Goal: Complete application form: Complete application form

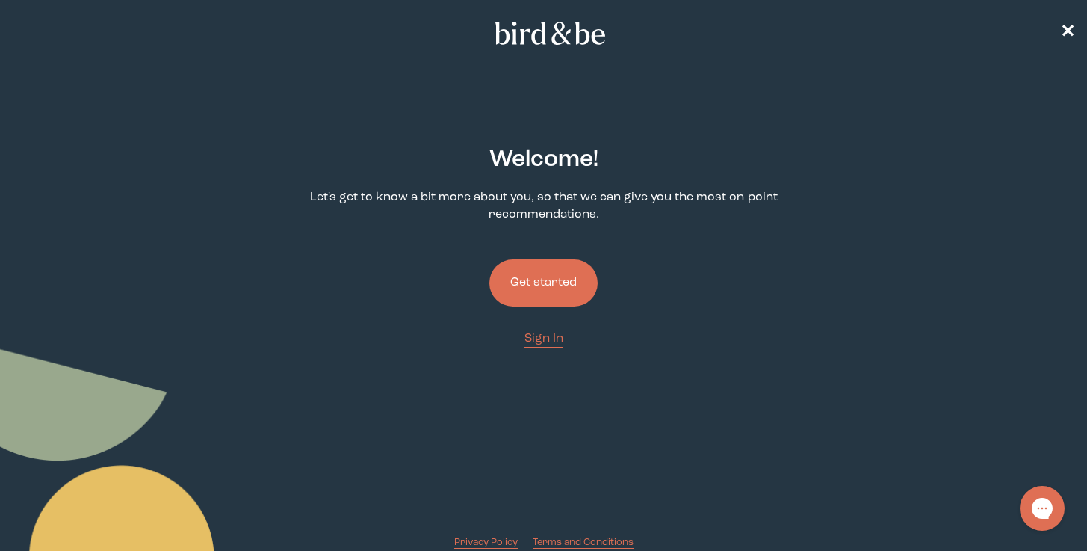
click at [533, 287] on button "Get started" at bounding box center [543, 282] width 108 height 47
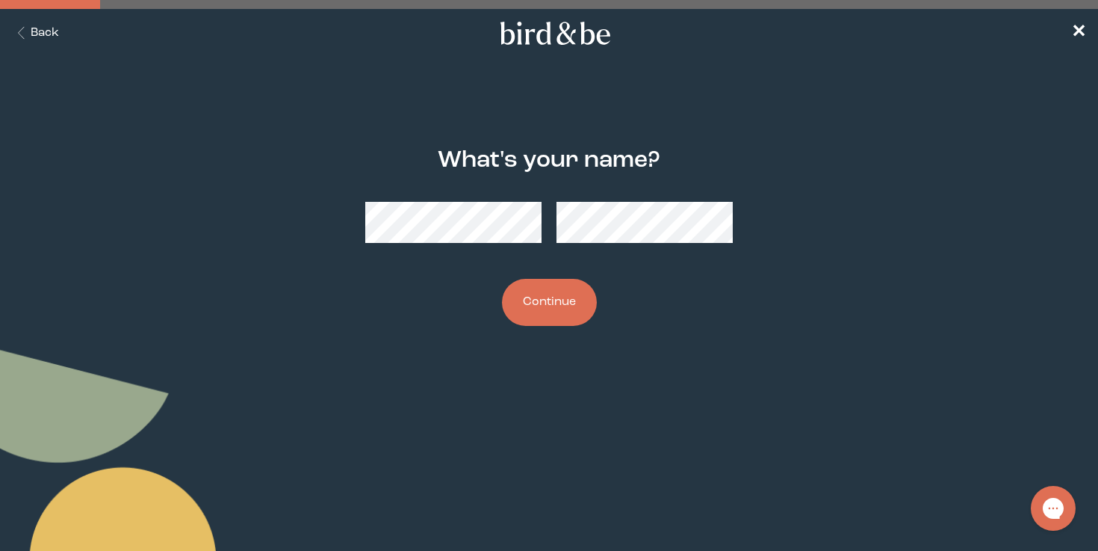
click at [560, 331] on div "What's your name? Continue" at bounding box center [549, 237] width 525 height 226
click at [551, 318] on button "Continue" at bounding box center [549, 302] width 95 height 47
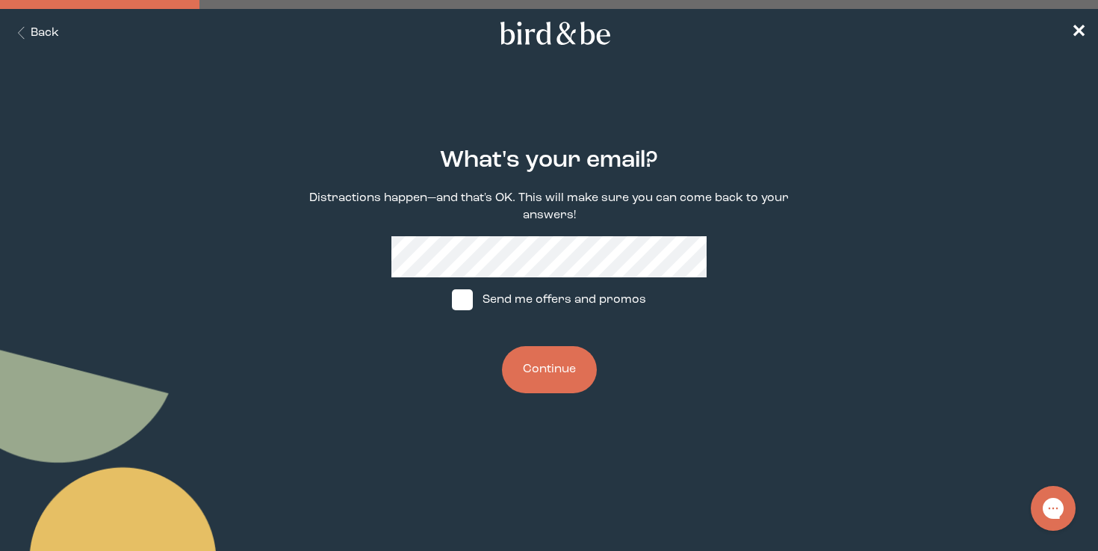
click at [536, 374] on button "Continue" at bounding box center [549, 369] width 95 height 47
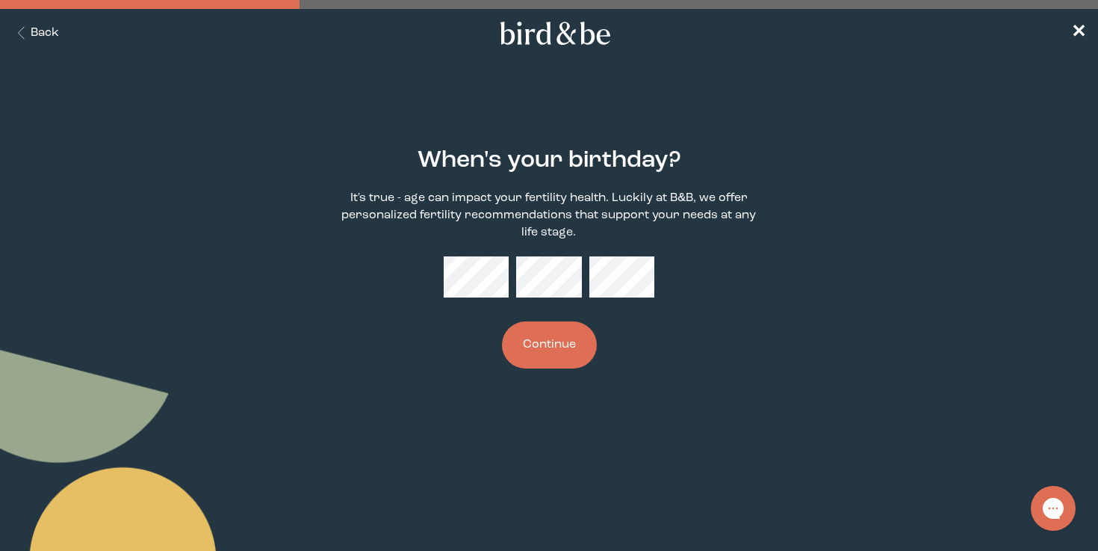
click at [563, 342] on button "Continue" at bounding box center [549, 344] width 95 height 47
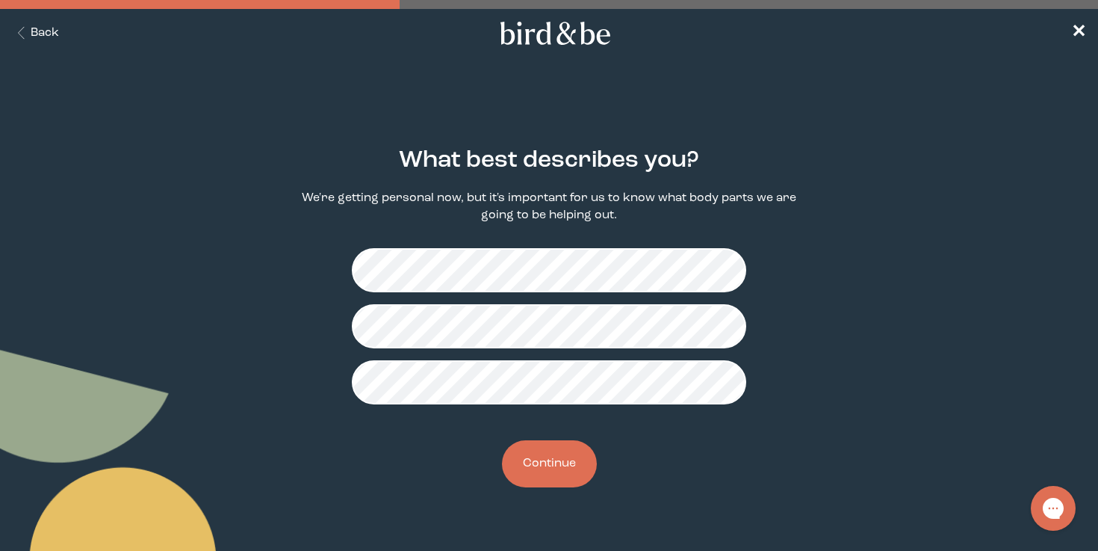
click at [566, 463] on button "Continue" at bounding box center [549, 463] width 95 height 47
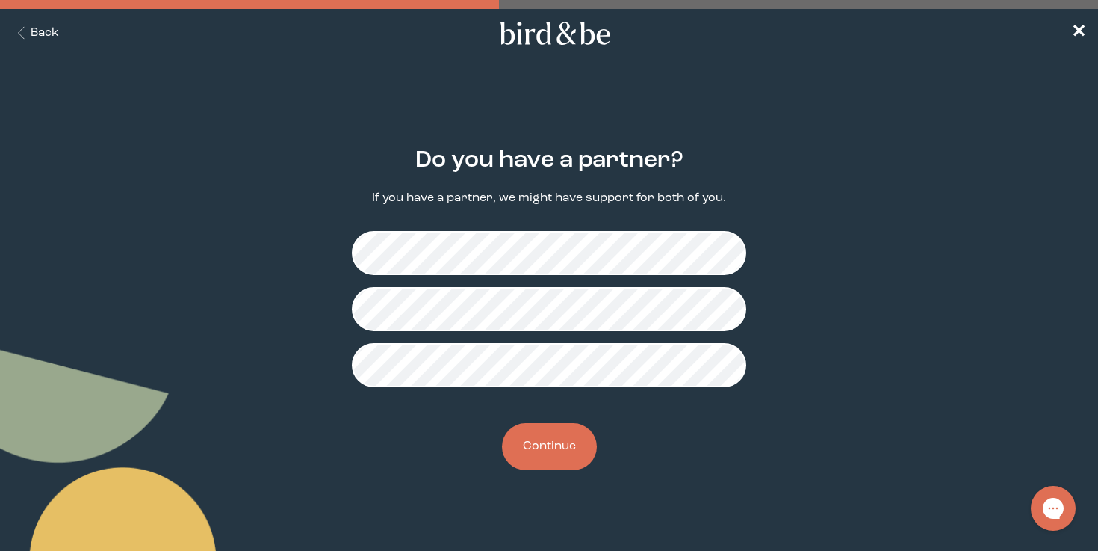
click at [557, 450] on button "Continue" at bounding box center [549, 446] width 95 height 47
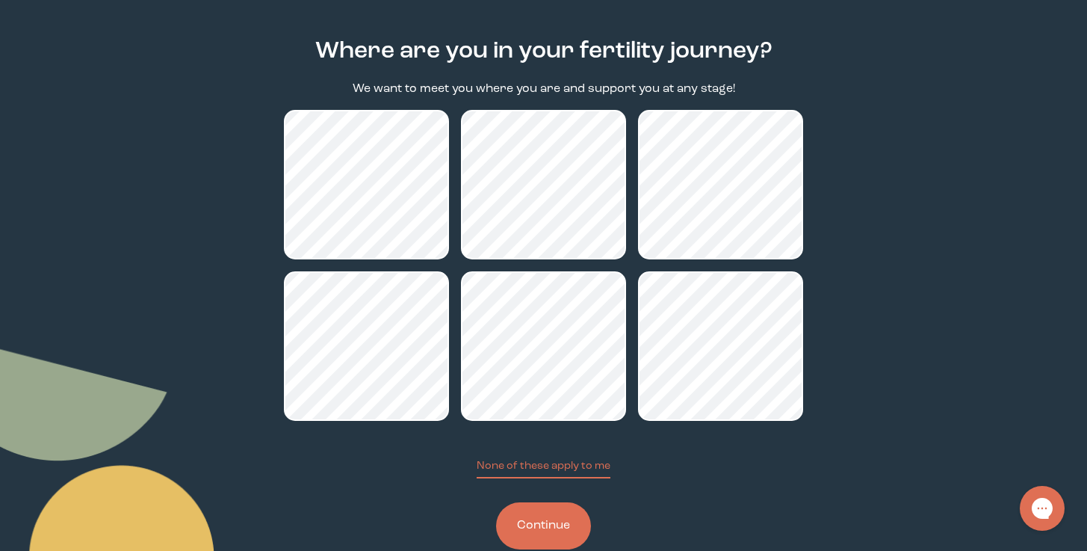
scroll to position [143, 0]
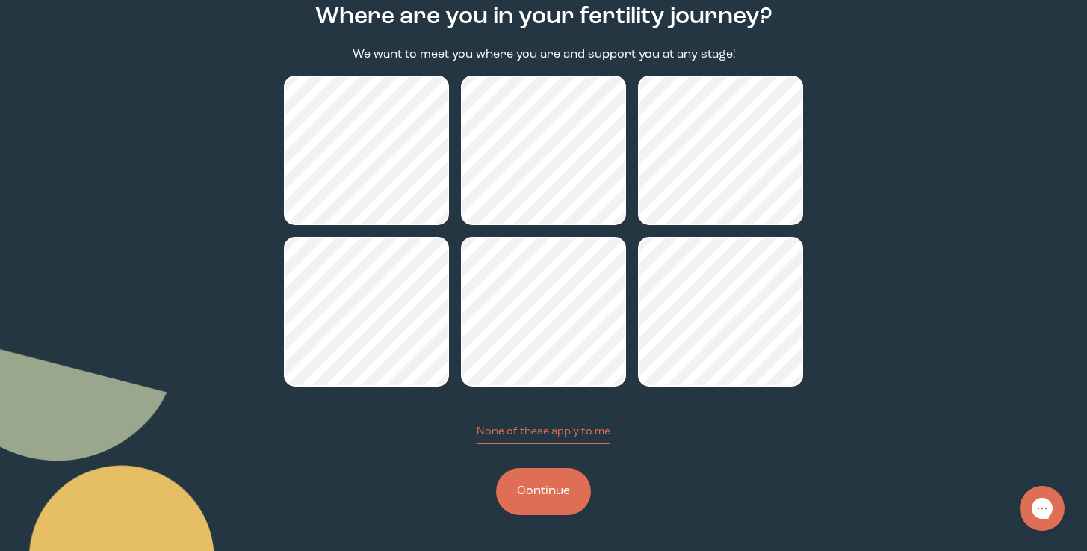
click at [557, 499] on button "Continue" at bounding box center [543, 491] width 95 height 47
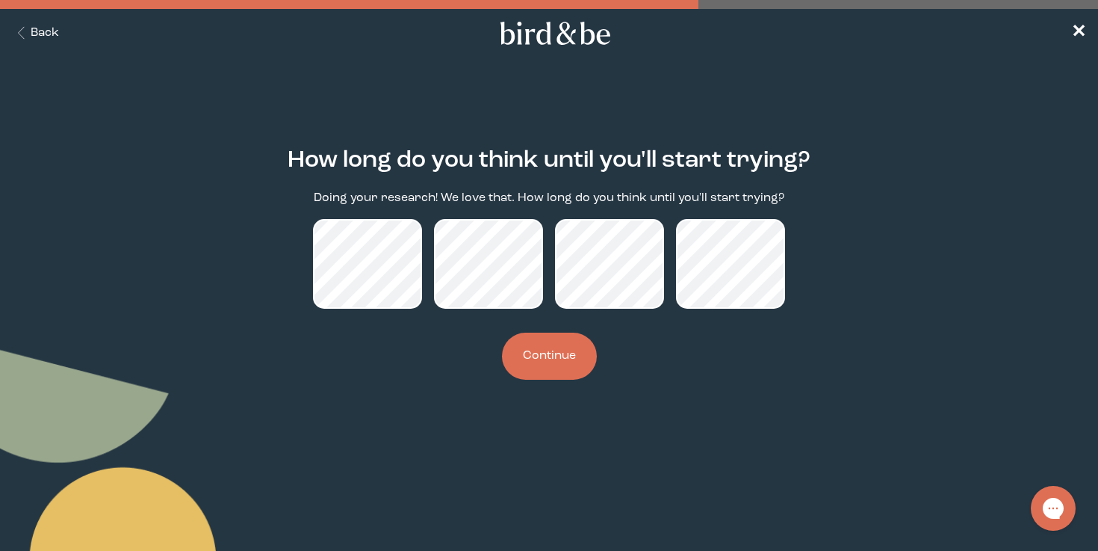
click at [569, 380] on button "Continue" at bounding box center [549, 356] width 95 height 47
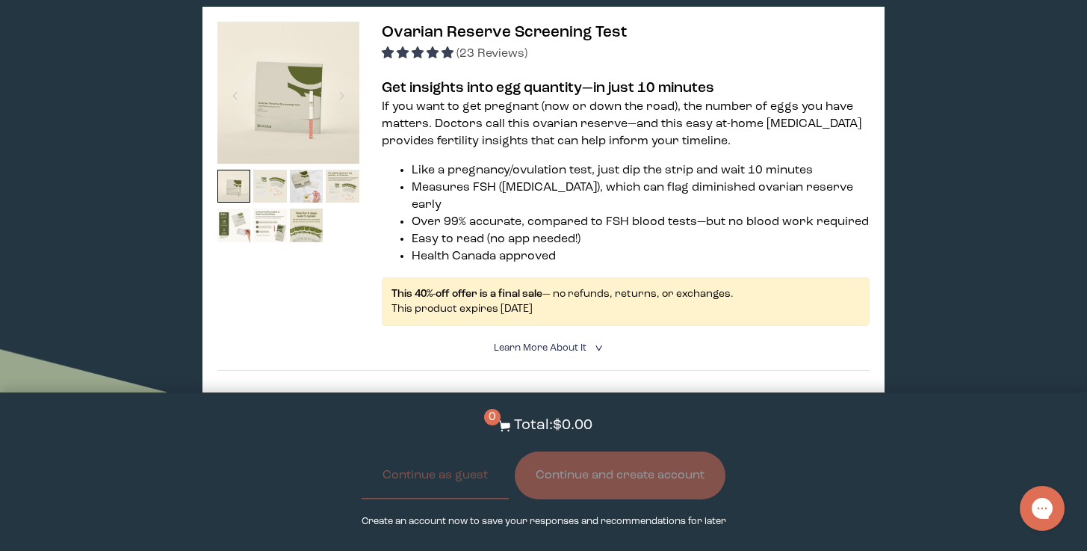
scroll to position [1560, 0]
